Goal: Task Accomplishment & Management: Use online tool/utility

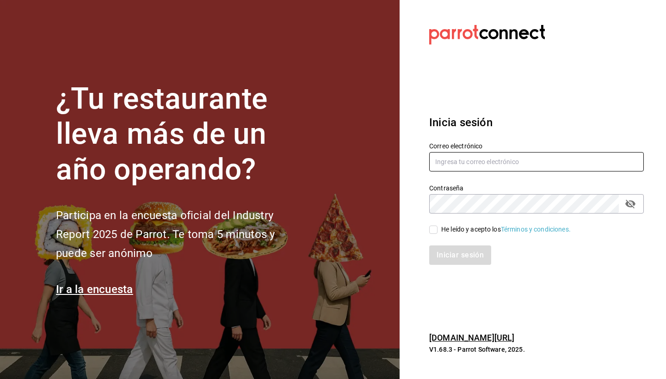
type input "[PERSON_NAME][EMAIL_ADDRESS][DOMAIN_NAME]"
click at [434, 230] on input "He leído y acepto los Términos y condiciones." at bounding box center [433, 230] width 8 height 8
checkbox input "true"
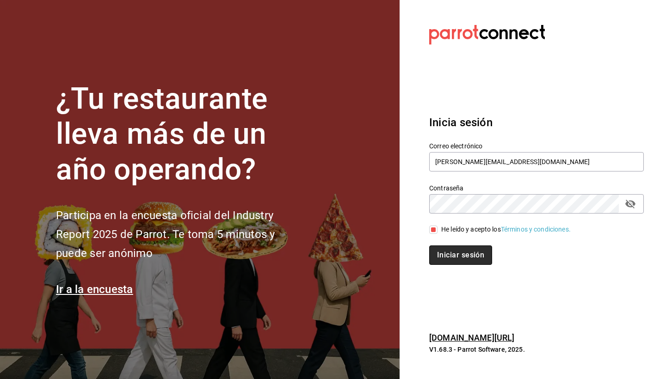
click at [447, 254] on button "Iniciar sesión" at bounding box center [460, 255] width 63 height 19
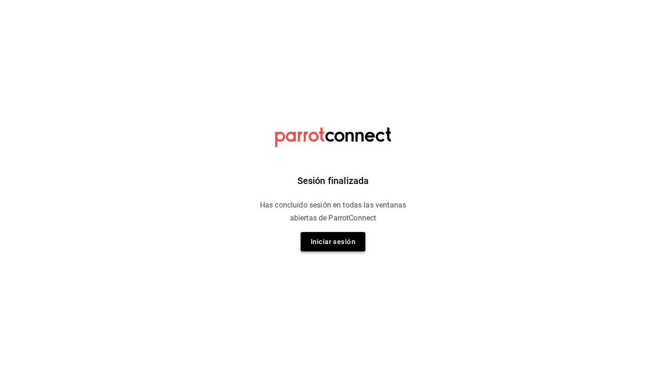
click at [330, 243] on button "Iniciar sesión" at bounding box center [333, 241] width 65 height 19
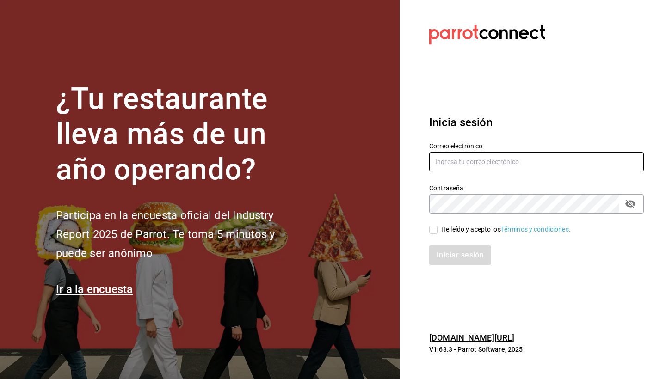
click at [444, 162] on input "text" at bounding box center [536, 161] width 215 height 19
click at [492, 159] on input "text" at bounding box center [536, 161] width 215 height 19
click at [460, 154] on input "text" at bounding box center [536, 161] width 215 height 19
click at [467, 159] on input "text" at bounding box center [536, 161] width 215 height 19
type input "[PERSON_NAME][EMAIL_ADDRESS][DOMAIN_NAME]"
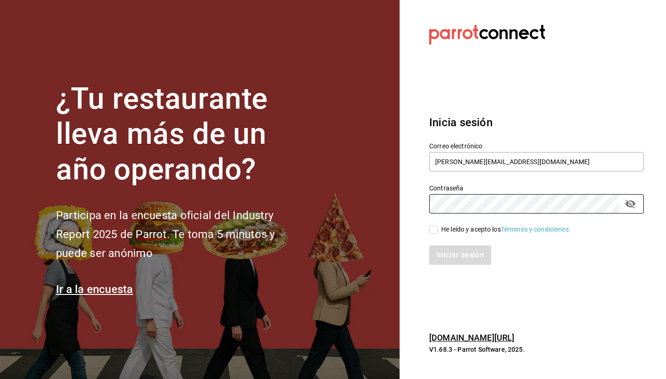
click at [435, 230] on input "He leído y acepto los Términos y condiciones." at bounding box center [433, 230] width 8 height 8
checkbox input "true"
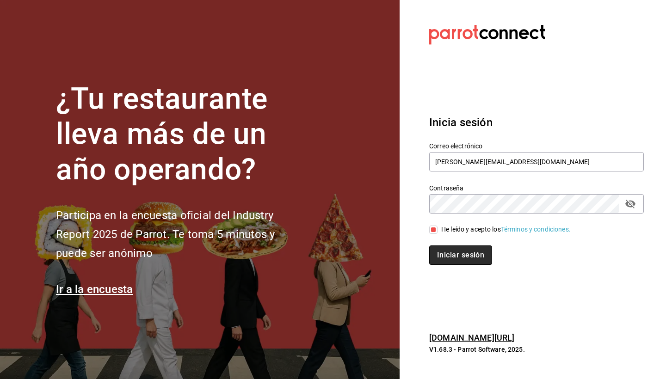
click at [452, 258] on button "Iniciar sesión" at bounding box center [460, 255] width 63 height 19
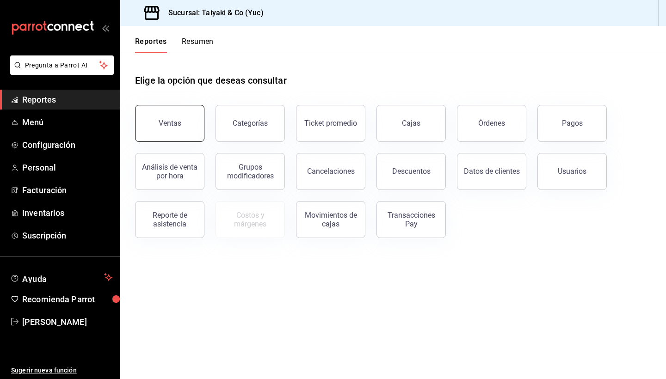
click at [177, 124] on div "Ventas" at bounding box center [170, 123] width 23 height 9
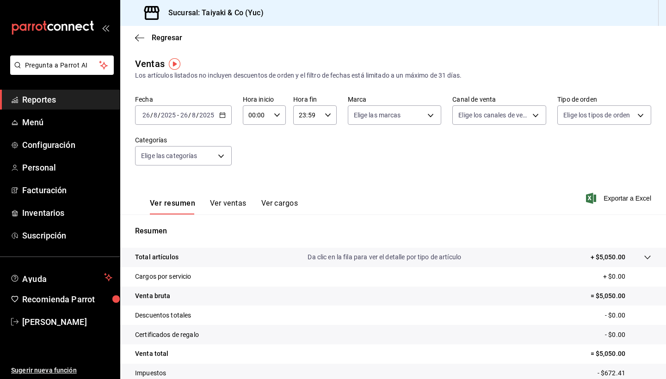
click at [224, 118] on \(Stroke\) "button" at bounding box center [223, 115] width 6 height 5
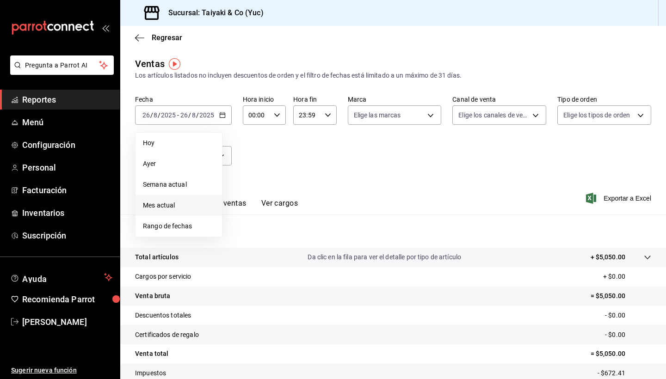
click at [166, 210] on span "Mes actual" at bounding box center [179, 206] width 72 height 10
